Goal: Find specific page/section: Locate a particular part of the current website

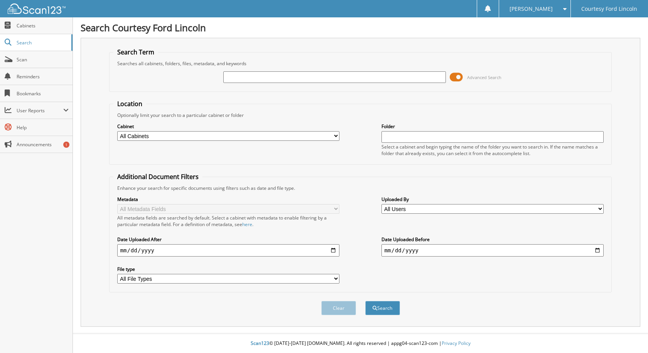
click at [454, 77] on span at bounding box center [456, 77] width 13 height 12
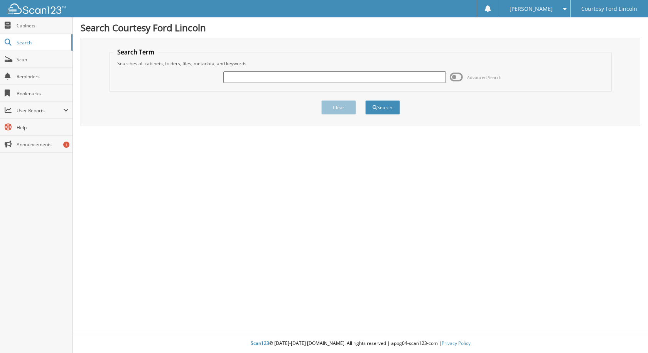
click at [270, 75] on input "text" at bounding box center [334, 77] width 222 height 12
paste input "231411"
type input "231411"
click at [382, 109] on button "Search" at bounding box center [382, 107] width 35 height 14
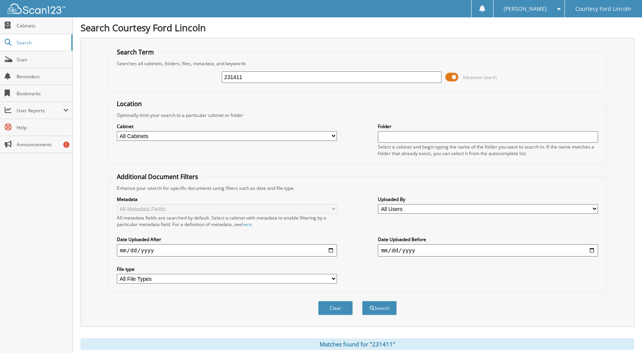
click at [449, 78] on span at bounding box center [451, 77] width 13 height 12
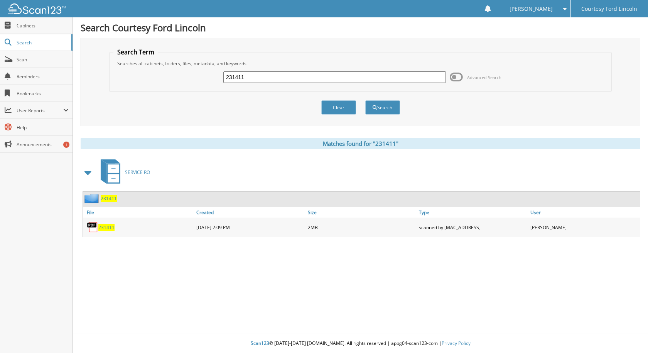
click at [96, 228] on img at bounding box center [93, 227] width 12 height 12
click at [101, 226] on span "231411" at bounding box center [106, 227] width 16 height 7
